Goal: Feedback & Contribution: Submit feedback/report problem

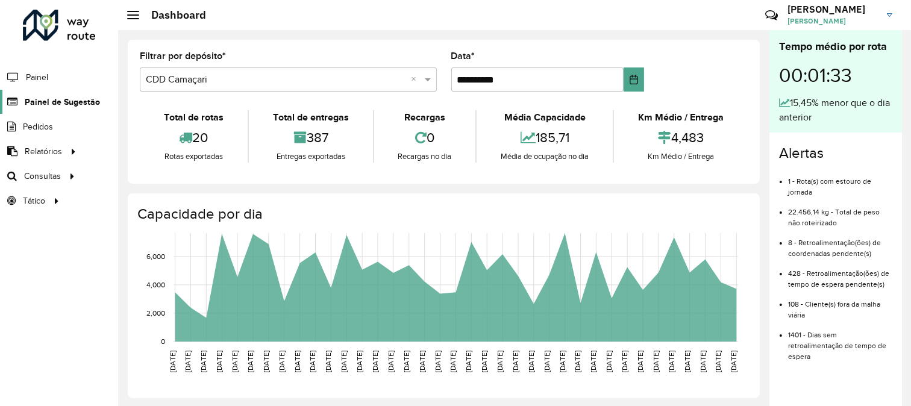
click at [28, 95] on link "Painel de Sugestão" at bounding box center [50, 102] width 100 height 24
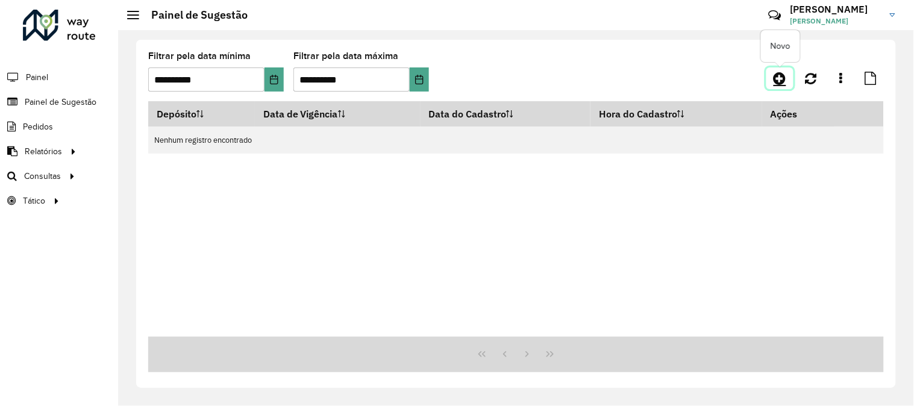
click at [784, 76] on icon at bounding box center [780, 78] width 13 height 14
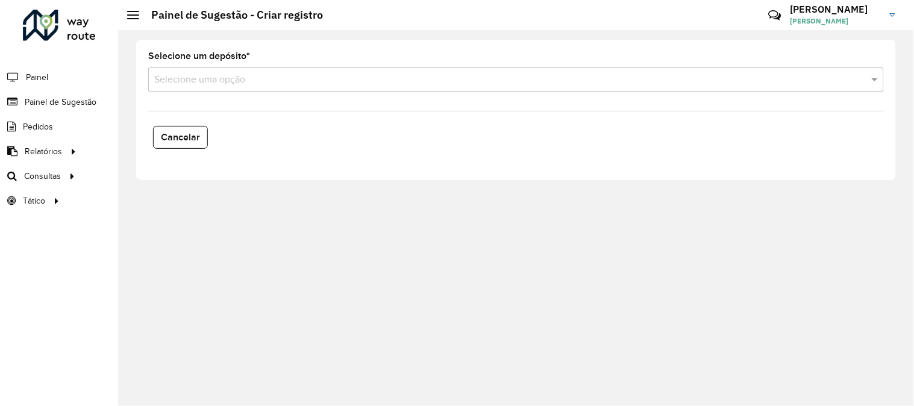
click at [189, 83] on input "text" at bounding box center [504, 80] width 700 height 14
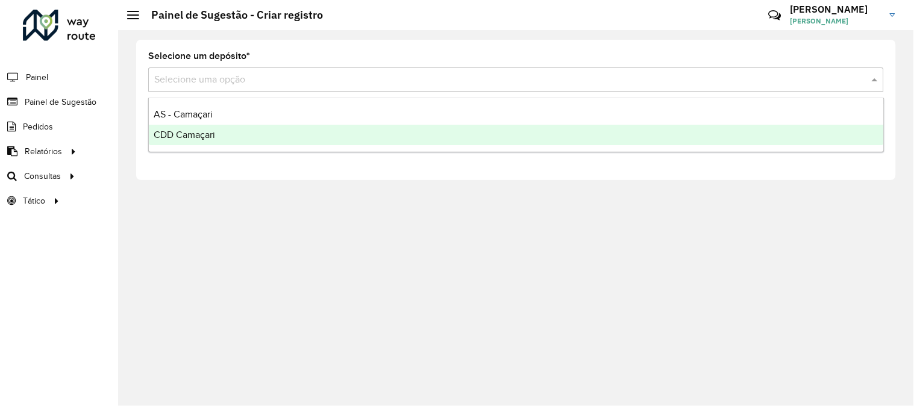
click at [209, 130] on span "CDD Camaçari" at bounding box center [184, 135] width 61 height 10
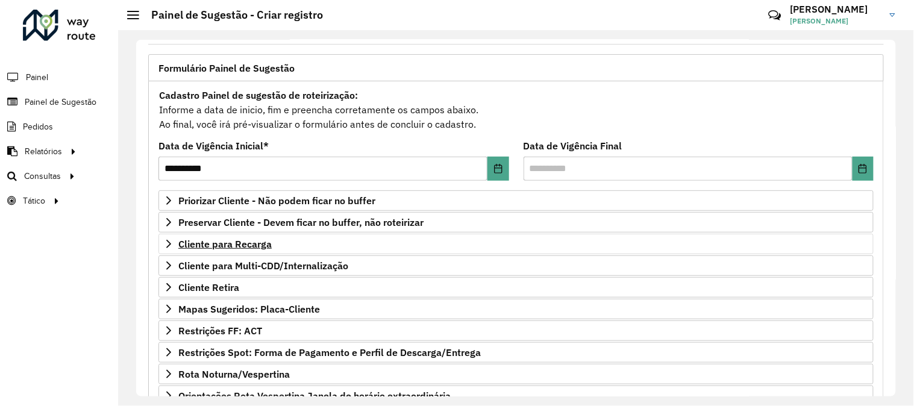
scroll to position [134, 0]
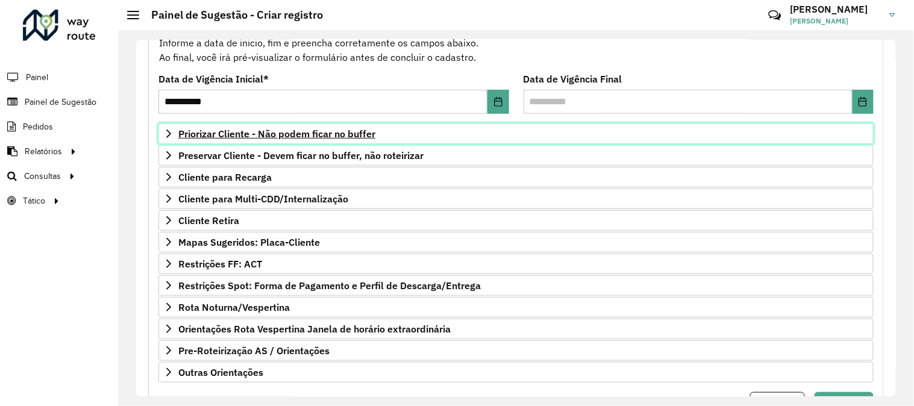
click at [239, 129] on span "Priorizar Cliente - Não podem ficar no buffer" at bounding box center [276, 134] width 197 height 10
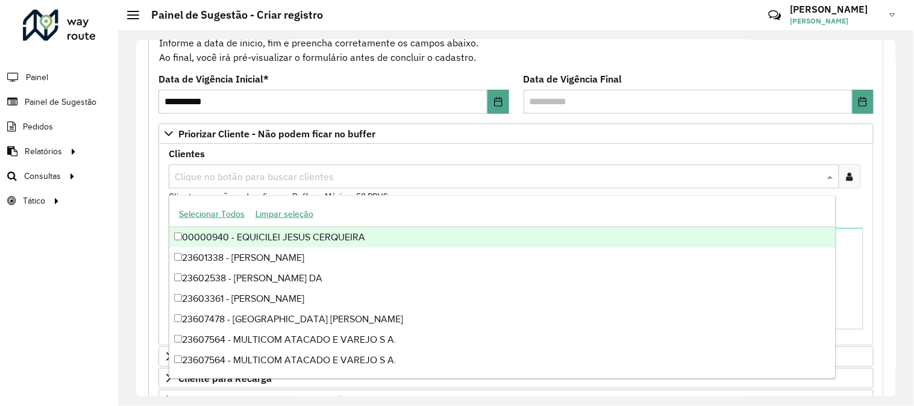
click at [300, 174] on input "text" at bounding box center [498, 177] width 653 height 14
paste input "****"
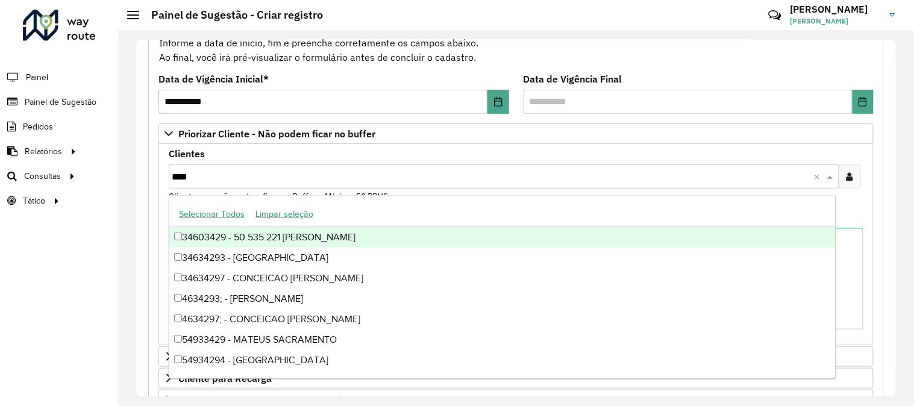
type input "*****"
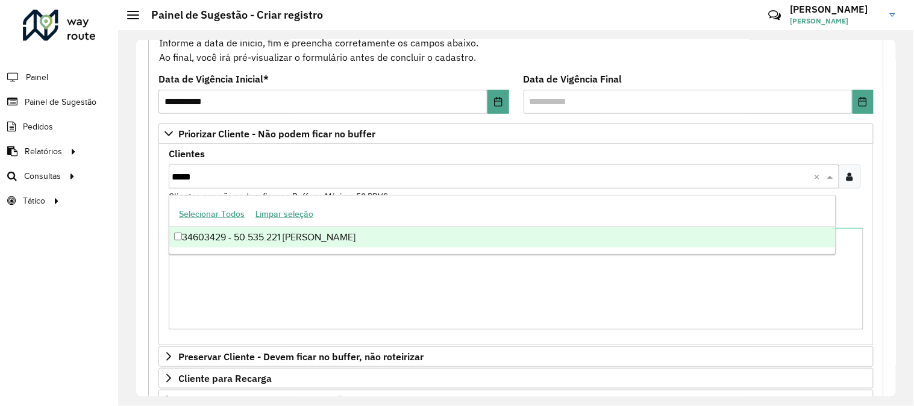
click at [321, 238] on div "34603429 - 50.535.221 [PERSON_NAME]" at bounding box center [502, 237] width 667 height 20
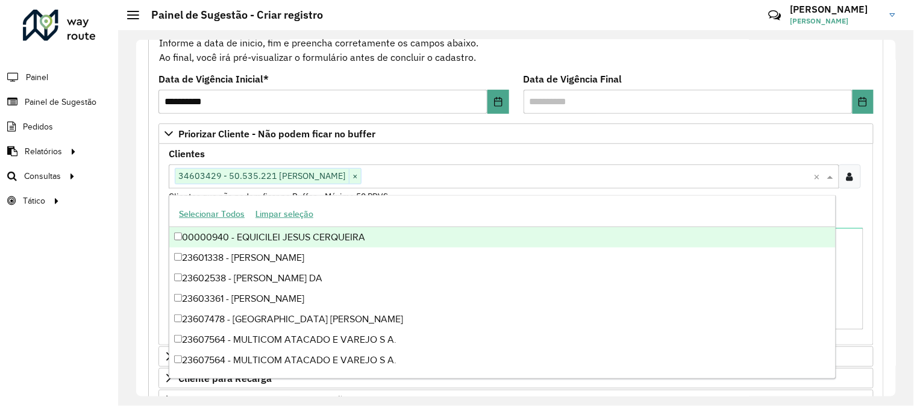
click at [536, 151] on div "Clientes Clique no botão para buscar clientes 34603429 - 50.535.221 [PERSON_NAM…" at bounding box center [516, 176] width 695 height 54
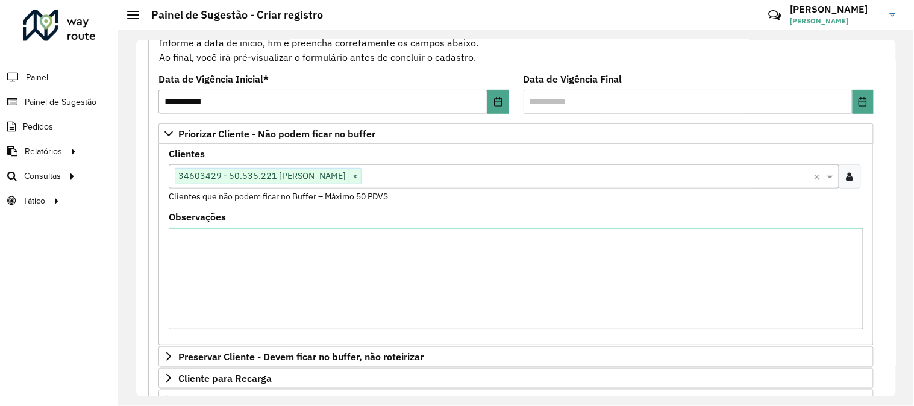
scroll to position [398, 0]
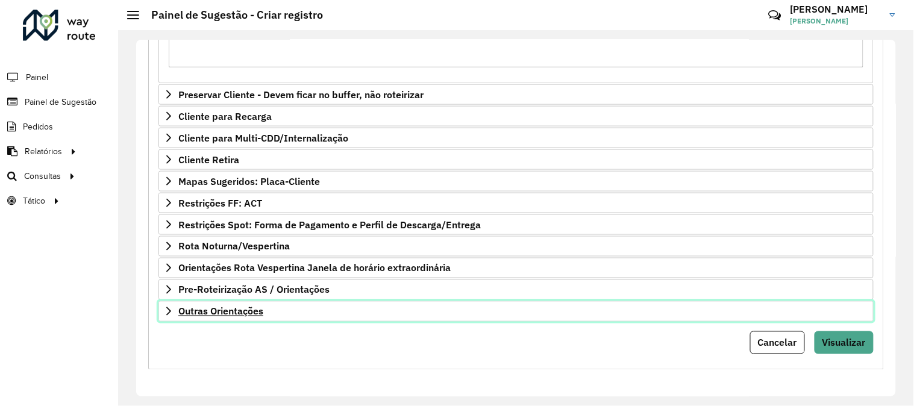
click at [278, 307] on link "Outras Orientações" at bounding box center [517, 311] width 716 height 20
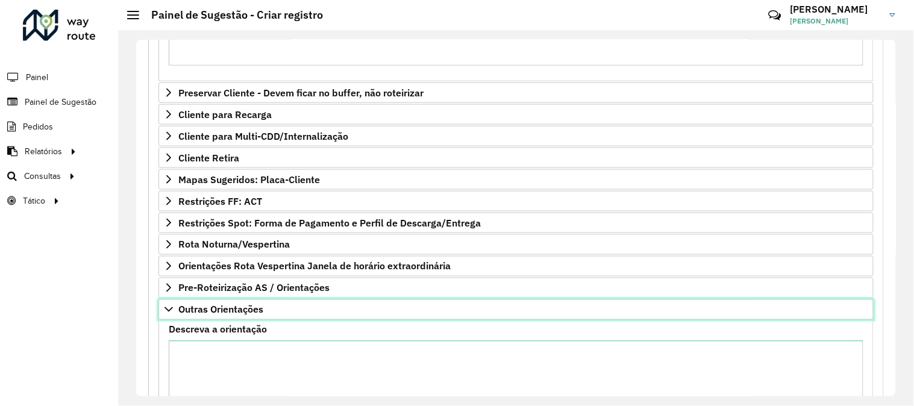
scroll to position [529, 0]
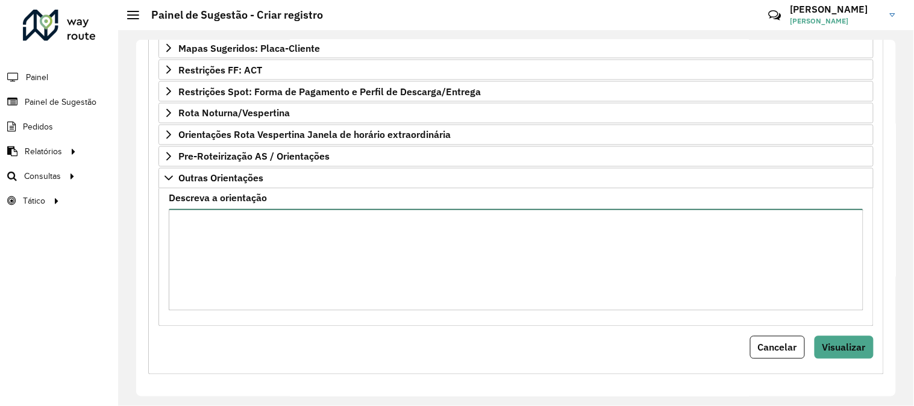
click at [260, 227] on textarea "Descreva a orientação" at bounding box center [516, 260] width 695 height 102
paste textarea "****"
paste textarea "**********"
type textarea "**********"
click at [853, 342] on button "Visualizar" at bounding box center [844, 347] width 59 height 23
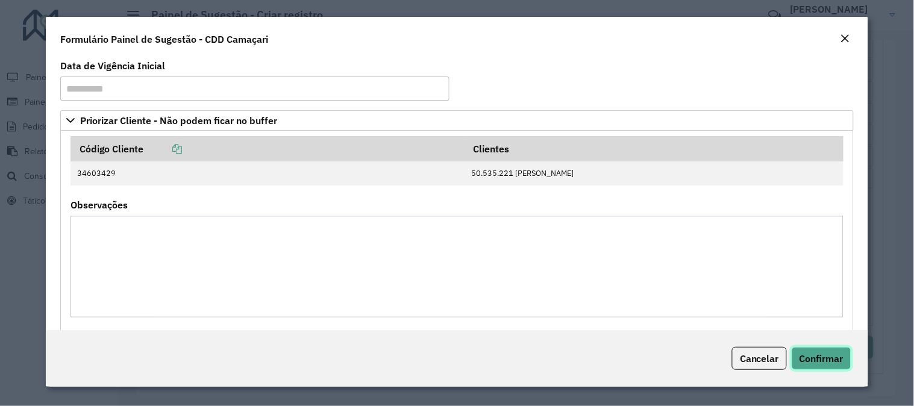
click at [838, 357] on span "Confirmar" at bounding box center [822, 359] width 44 height 12
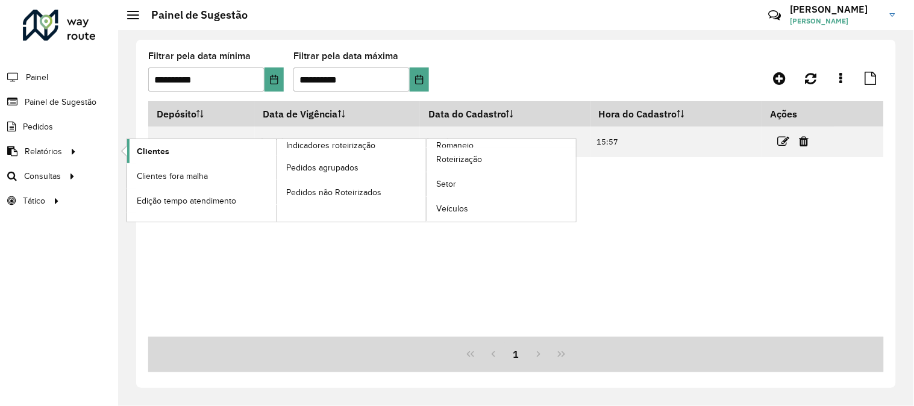
click at [165, 154] on span "Clientes" at bounding box center [153, 151] width 33 height 13
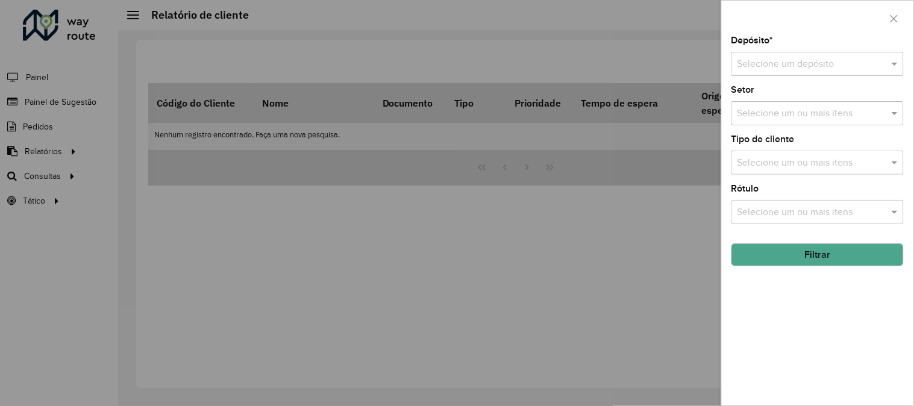
click at [804, 65] on input "text" at bounding box center [806, 64] width 136 height 14
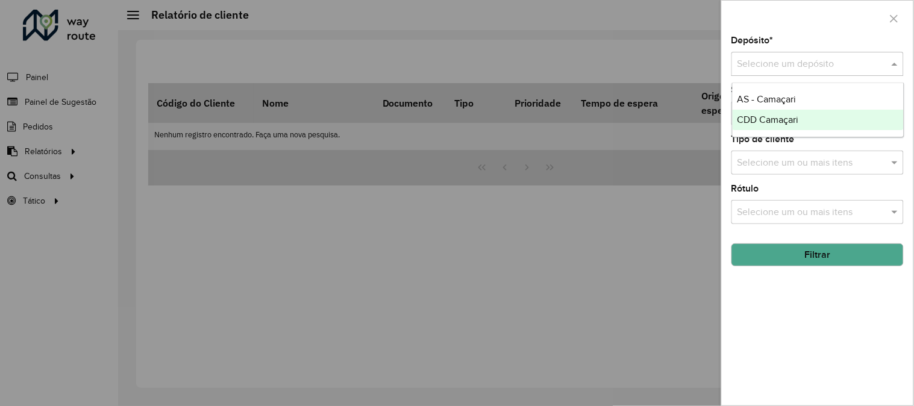
click at [810, 121] on div "CDD Camaçari" at bounding box center [818, 120] width 171 height 20
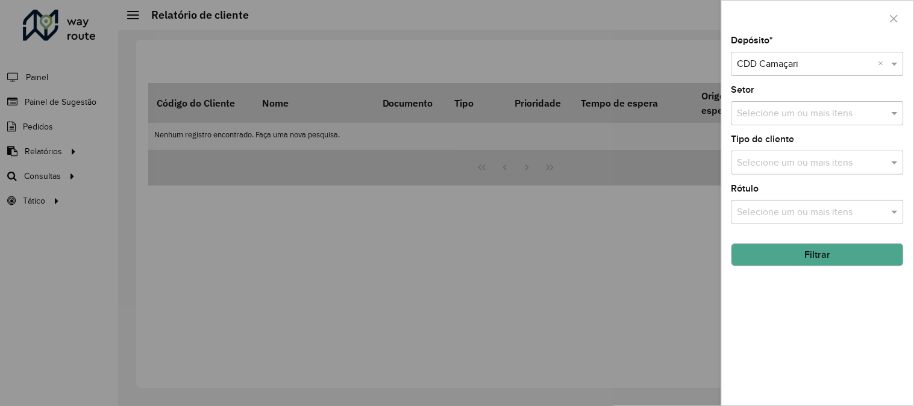
click at [861, 257] on button "Filtrar" at bounding box center [818, 255] width 172 height 23
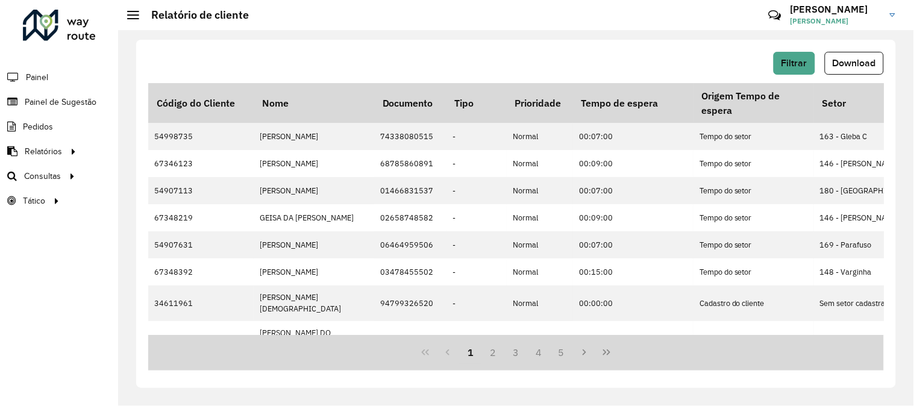
click at [876, 61] on span "Download" at bounding box center [854, 63] width 43 height 10
click at [59, 98] on span "Painel de Sugestão" at bounding box center [62, 102] width 75 height 13
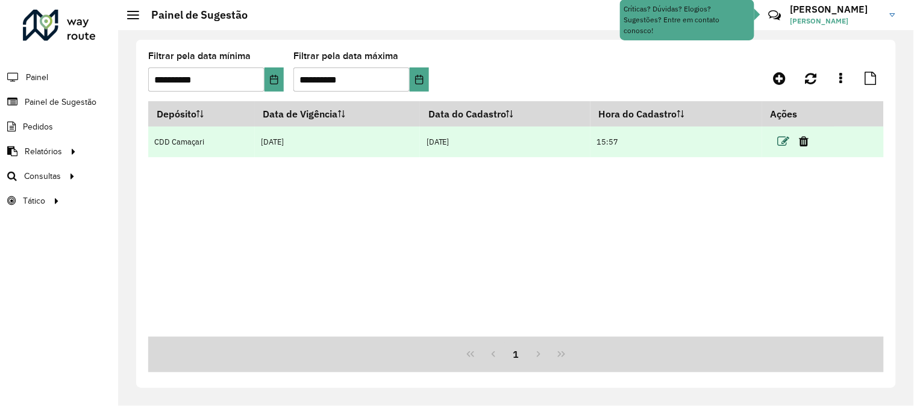
click at [782, 143] on icon at bounding box center [784, 142] width 12 height 12
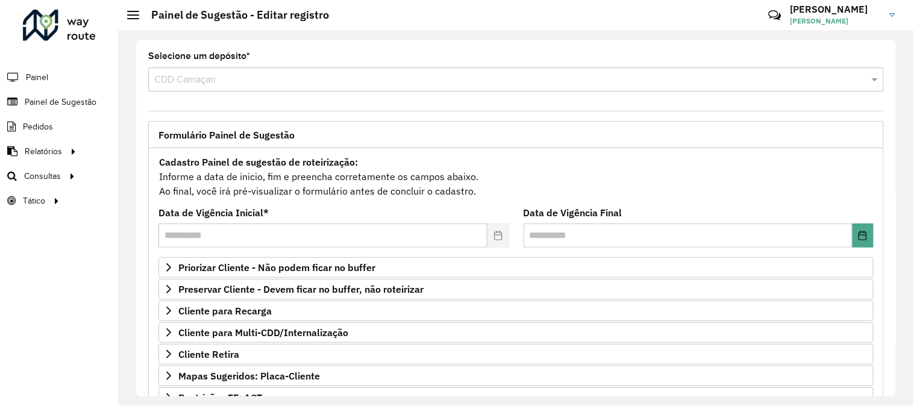
scroll to position [196, 0]
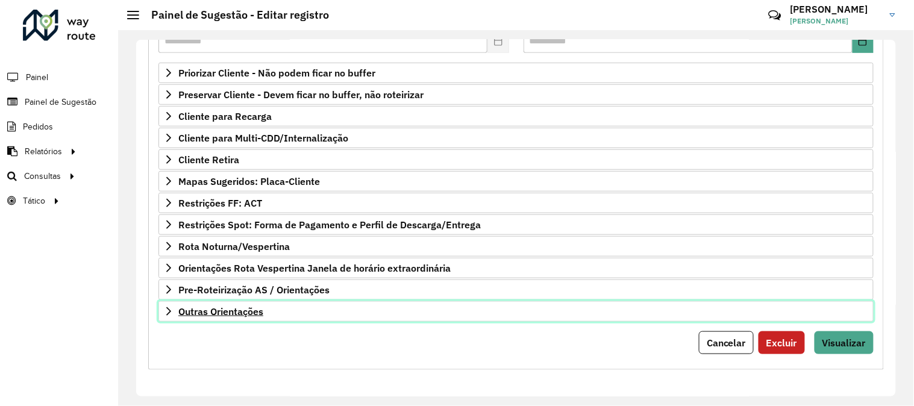
click at [219, 310] on span "Outras Orientações" at bounding box center [220, 312] width 85 height 10
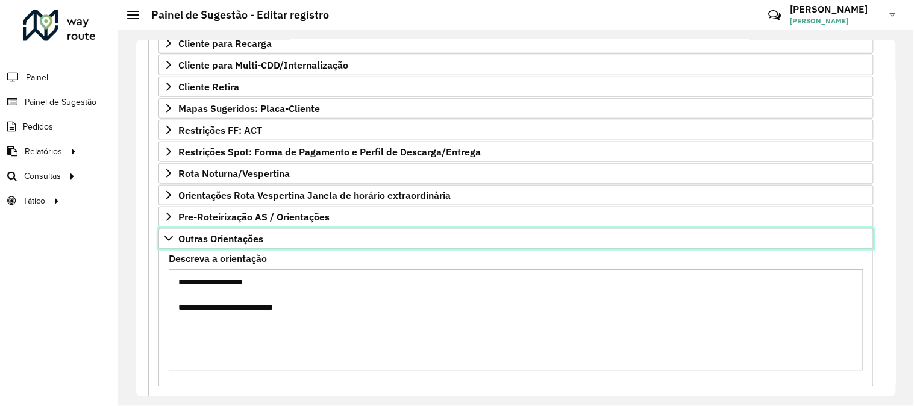
scroll to position [335, 0]
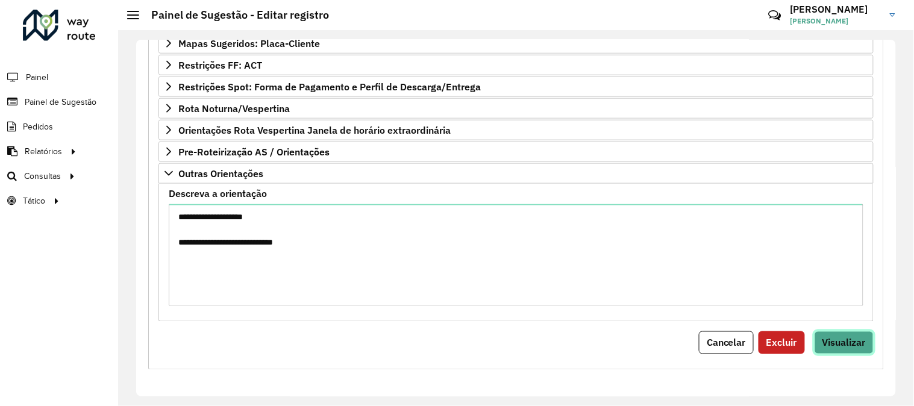
click at [854, 350] on button "Visualizar" at bounding box center [844, 343] width 59 height 23
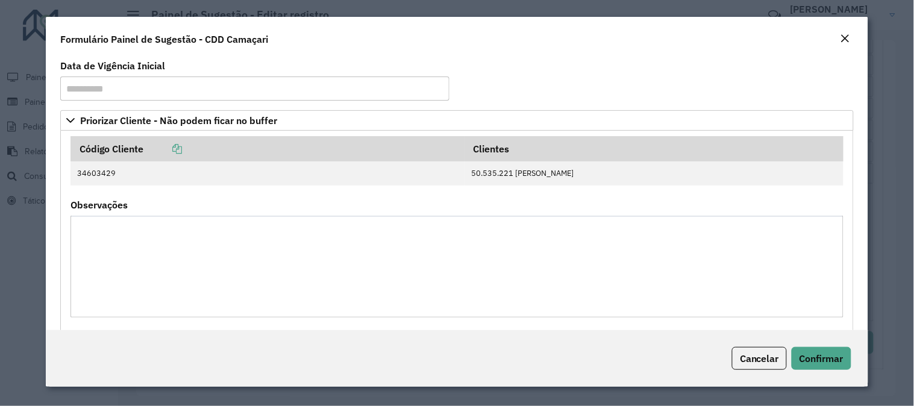
scroll to position [218, 0]
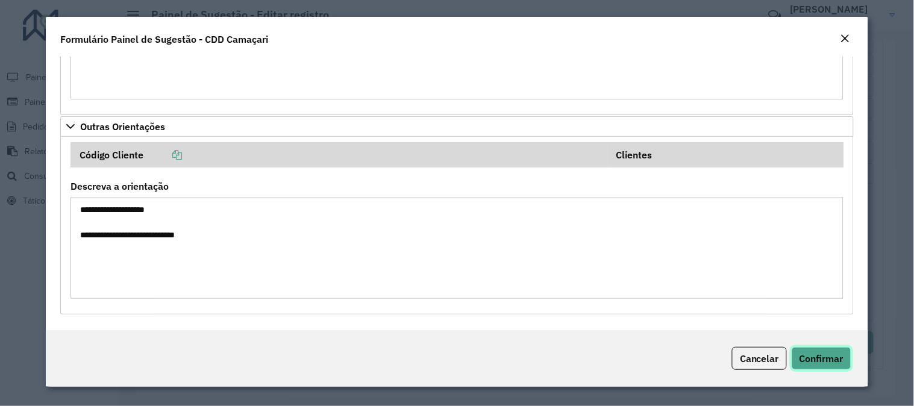
click at [851, 362] on button "Confirmar" at bounding box center [822, 358] width 60 height 23
